Goal: Task Accomplishment & Management: Complete application form

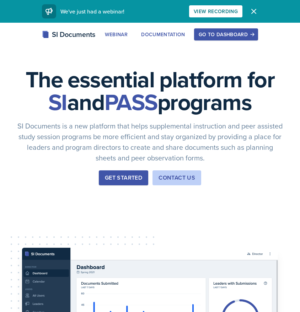
click at [224, 34] on div "Go to Dashboard" at bounding box center [226, 35] width 55 height 6
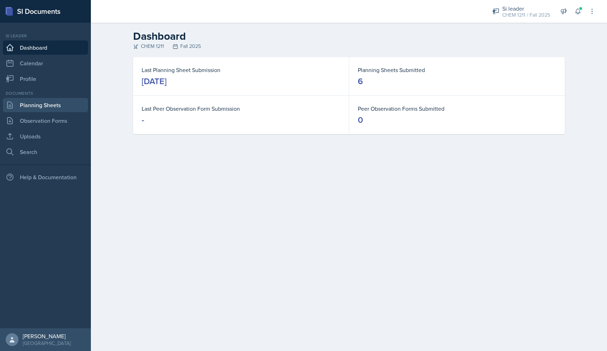
click at [38, 108] on link "Planning Sheets" at bounding box center [45, 105] width 85 height 14
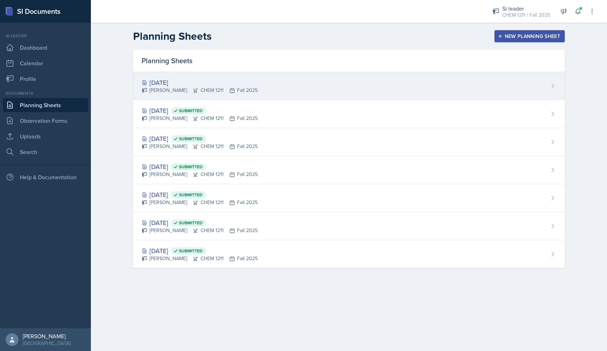
click at [299, 82] on div "[DATE] [PERSON_NAME] CHEM 1211 Fall 2025" at bounding box center [349, 86] width 432 height 28
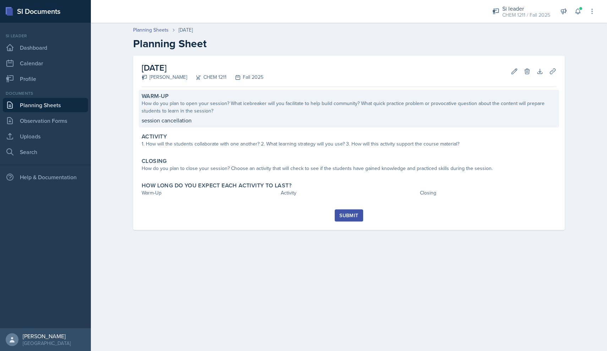
click at [188, 124] on p "session cancellation" at bounding box center [349, 120] width 415 height 9
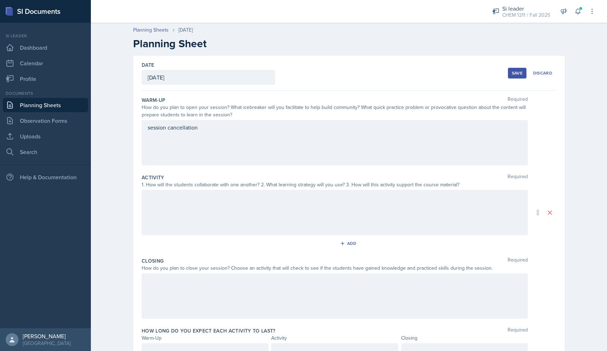
click at [212, 135] on div "session cancellation" at bounding box center [335, 142] width 386 height 45
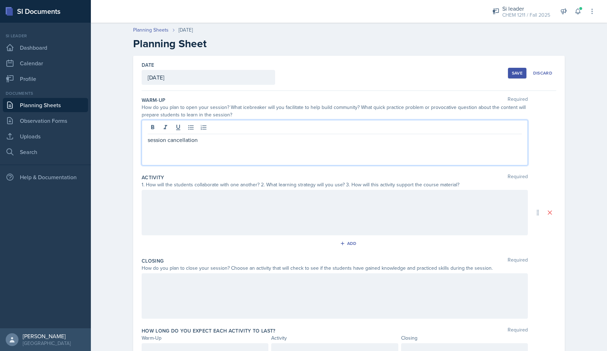
click at [207, 140] on p "session cancellation" at bounding box center [335, 140] width 374 height 9
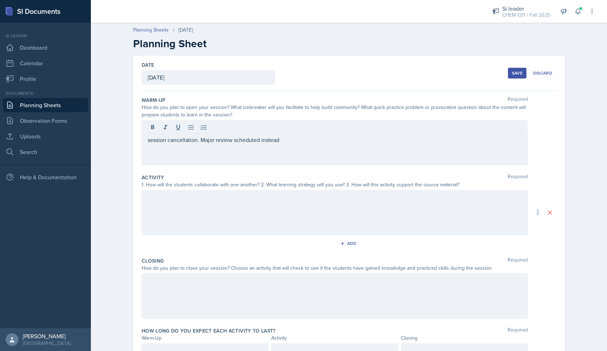
click at [299, 70] on div "Save" at bounding box center [517, 73] width 11 height 6
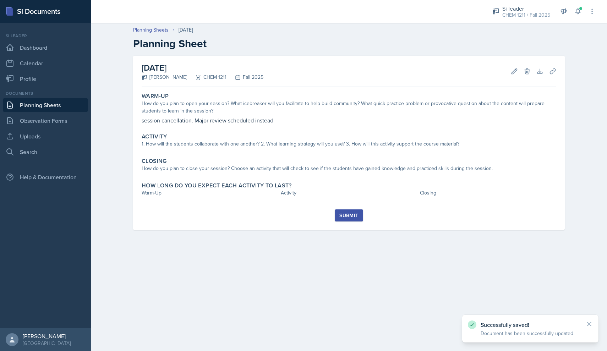
click at [299, 214] on div "Submit" at bounding box center [349, 216] width 19 height 6
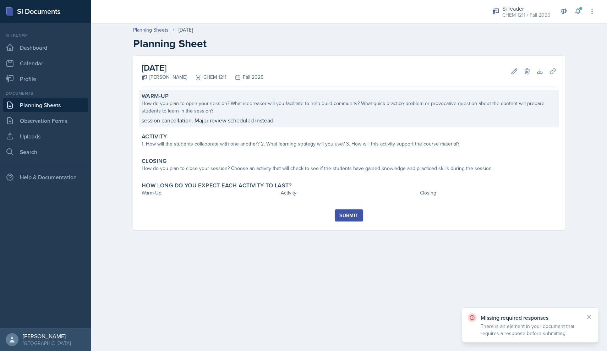
click at [201, 125] on div "Warm-Up How do you plan to open your session? What icebreaker will you facilita…" at bounding box center [349, 109] width 420 height 38
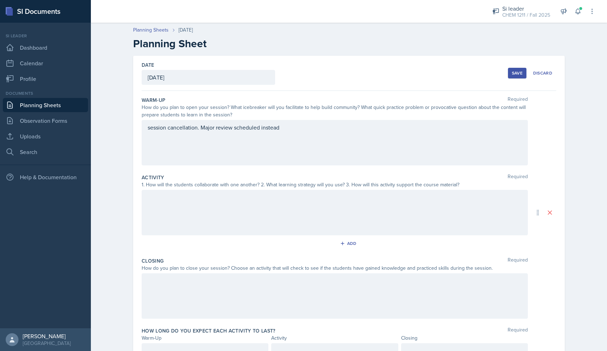
click at [204, 125] on div "session cancellation. Major review scheduled instead" at bounding box center [335, 142] width 386 height 45
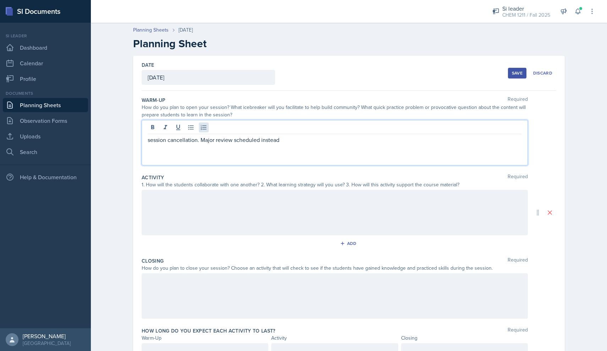
click at [204, 125] on icon at bounding box center [203, 127] width 7 height 7
click at [206, 138] on p "session cancellation. Major review scheduled instead" at bounding box center [335, 140] width 374 height 9
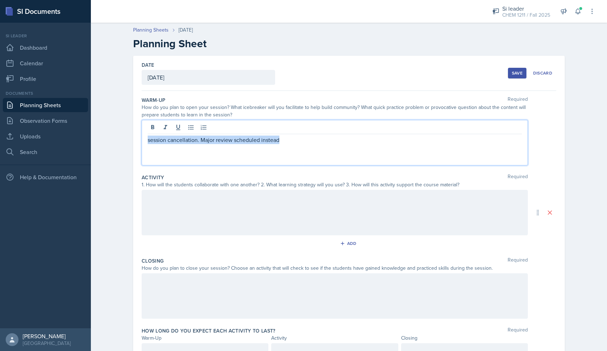
click at [206, 138] on p "session cancellation. Major review scheduled instead" at bounding box center [335, 140] width 374 height 9
copy p "session cancellation. Major review scheduled instead"
click at [185, 199] on div at bounding box center [335, 212] width 386 height 45
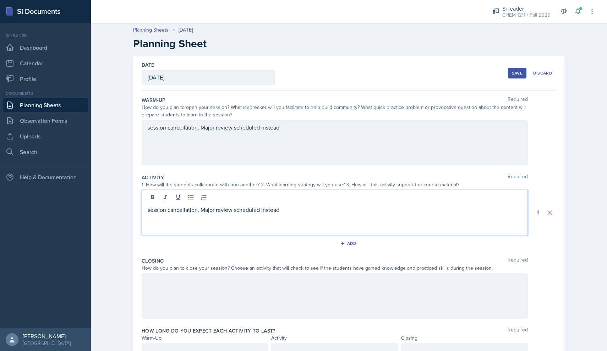
click at [191, 282] on div at bounding box center [335, 295] width 386 height 45
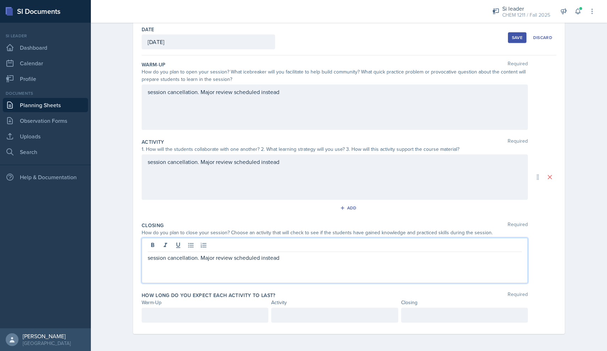
scroll to position [36, 0]
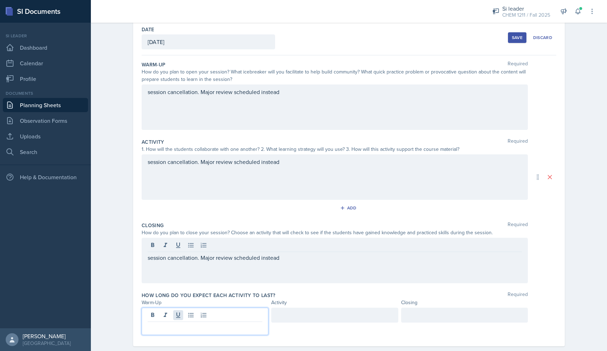
click at [180, 312] on div at bounding box center [205, 321] width 127 height 27
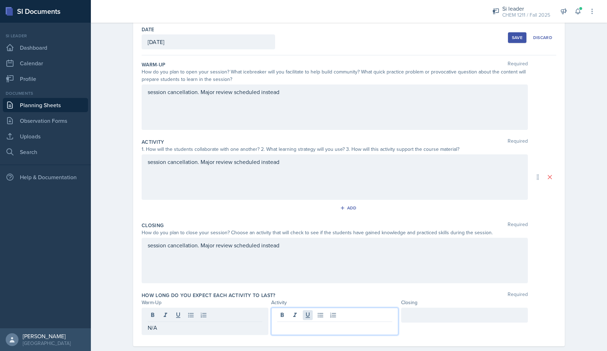
click at [299, 312] on div at bounding box center [334, 321] width 127 height 27
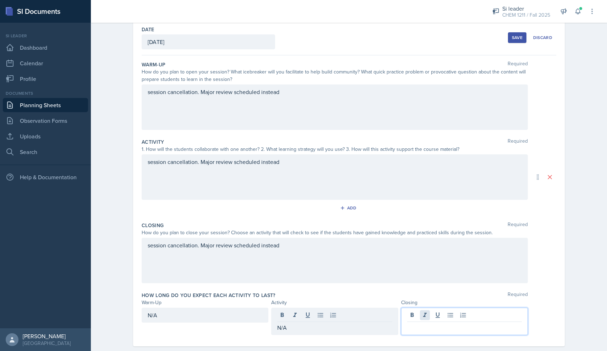
click at [299, 312] on div at bounding box center [464, 321] width 127 height 27
click at [299, 39] on div "Save" at bounding box center [517, 38] width 11 height 6
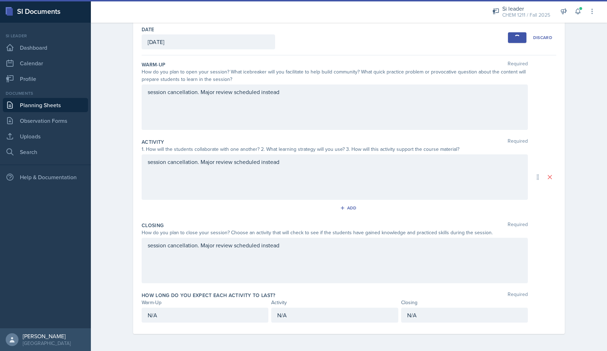
scroll to position [0, 0]
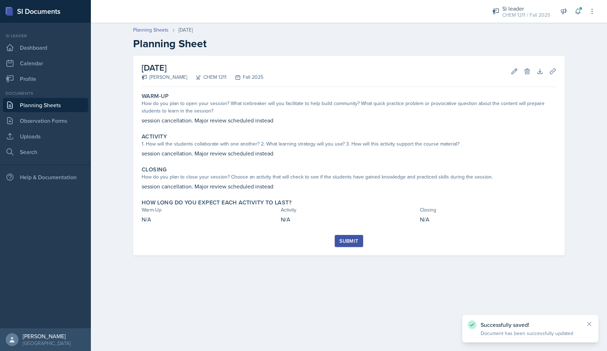
click at [299, 243] on div "Submit" at bounding box center [349, 241] width 19 height 6
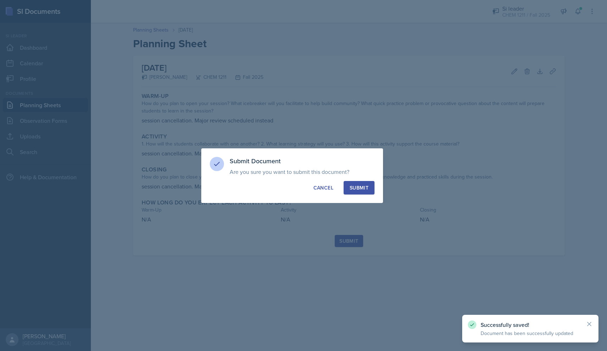
click at [299, 183] on button "Submit" at bounding box center [359, 187] width 31 height 13
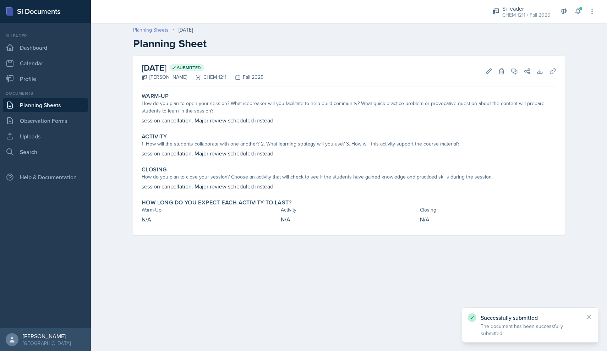
click at [156, 30] on link "Planning Sheets" at bounding box center [151, 29] width 36 height 7
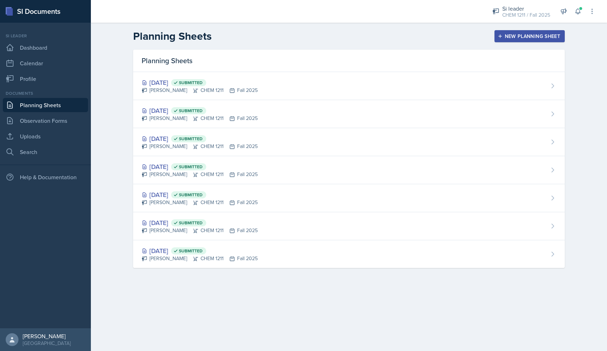
click at [299, 42] on button "New Planning Sheet" at bounding box center [530, 36] width 70 height 12
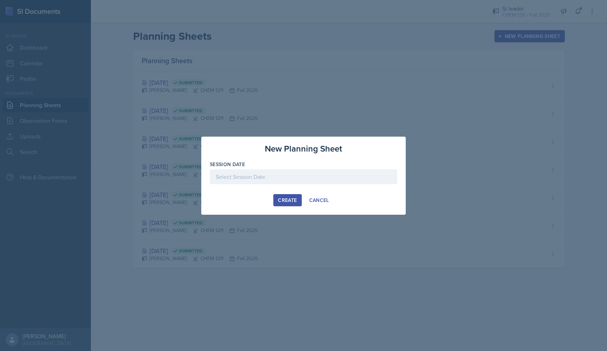
click at [299, 181] on div at bounding box center [304, 176] width 188 height 15
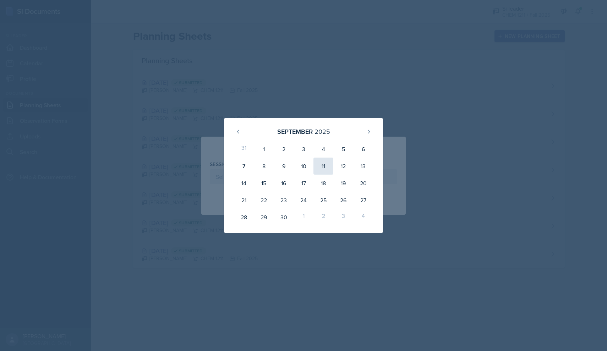
click at [299, 169] on div "11" at bounding box center [324, 166] width 20 height 17
type input "[DATE]"
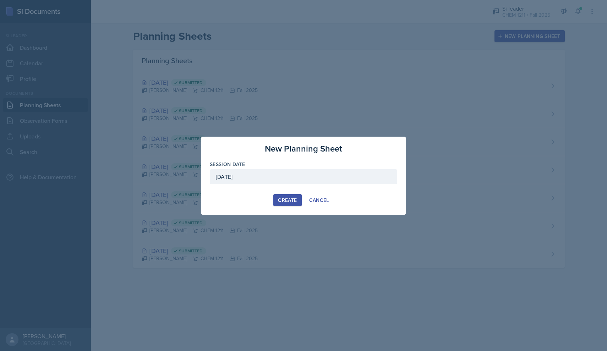
click at [278, 202] on div "Create" at bounding box center [287, 200] width 19 height 6
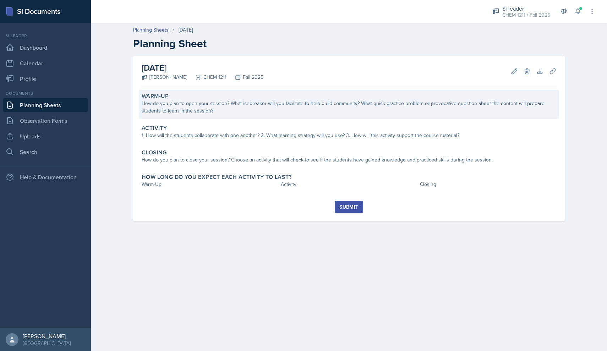
click at [216, 105] on div "How do you plan to open your session? What icebreaker will you facilitate to he…" at bounding box center [349, 107] width 415 height 15
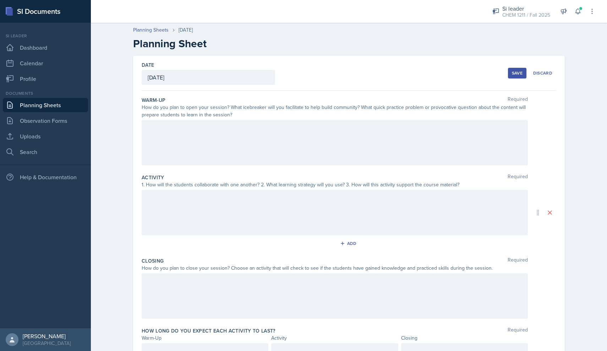
click at [209, 144] on div at bounding box center [335, 142] width 386 height 45
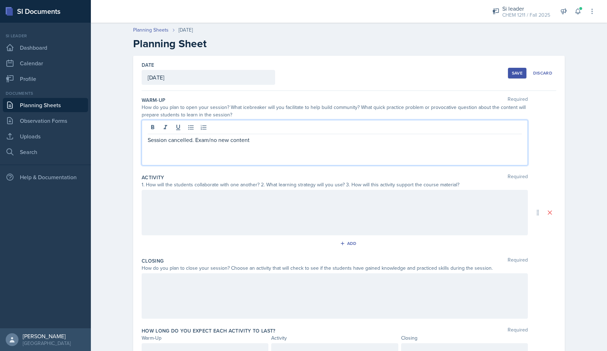
click at [211, 139] on p "Session cancelled. Exam/no new content" at bounding box center [335, 140] width 374 height 9
copy p "Session cancelled. Exam/no new content"
click at [205, 200] on div at bounding box center [335, 212] width 386 height 45
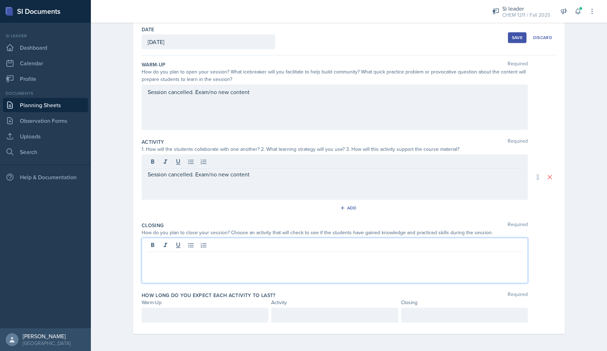
click at [204, 245] on div at bounding box center [335, 260] width 386 height 45
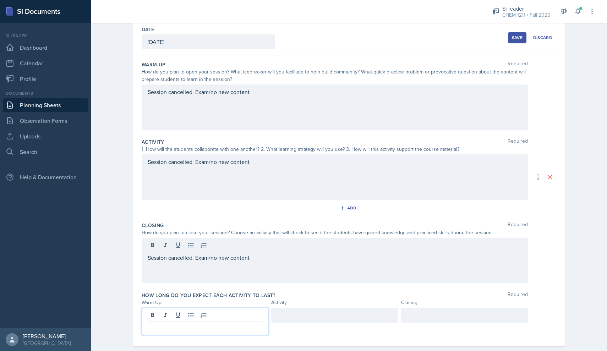
click at [174, 312] on div at bounding box center [205, 321] width 127 height 27
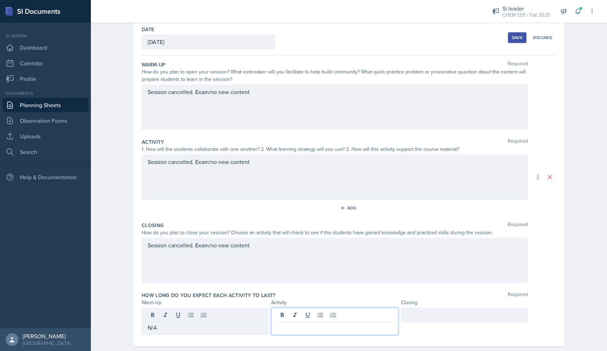
click at [295, 312] on div at bounding box center [334, 321] width 127 height 27
click at [299, 312] on div at bounding box center [464, 315] width 127 height 15
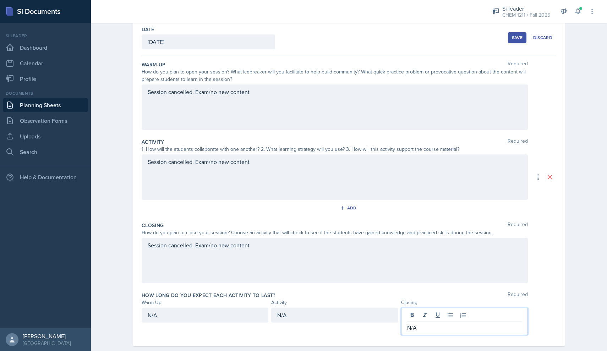
click at [299, 35] on div "Save" at bounding box center [517, 38] width 11 height 6
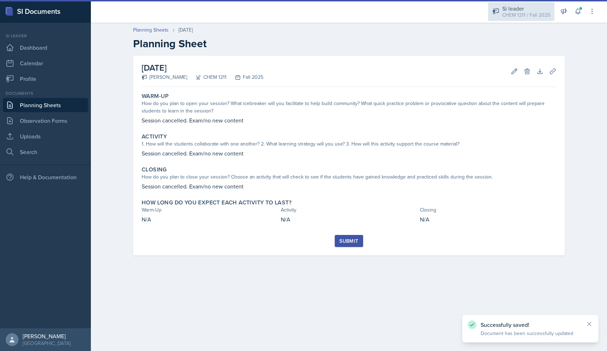
scroll to position [0, 0]
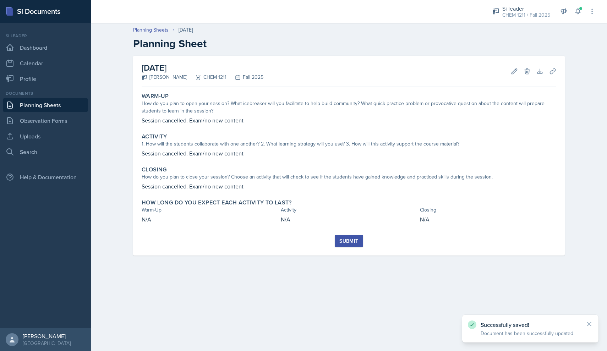
click at [299, 239] on div "Submit" at bounding box center [349, 241] width 19 height 6
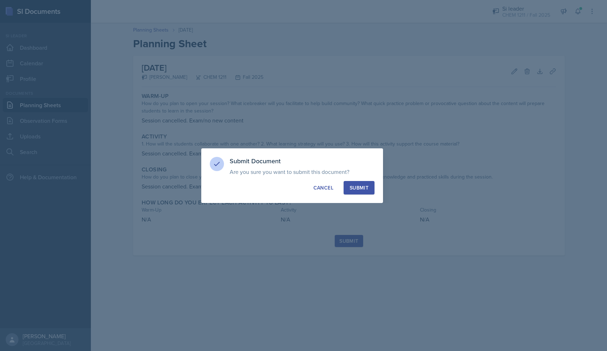
click at [299, 189] on button "Submit" at bounding box center [359, 187] width 31 height 13
